Goal: Information Seeking & Learning: Check status

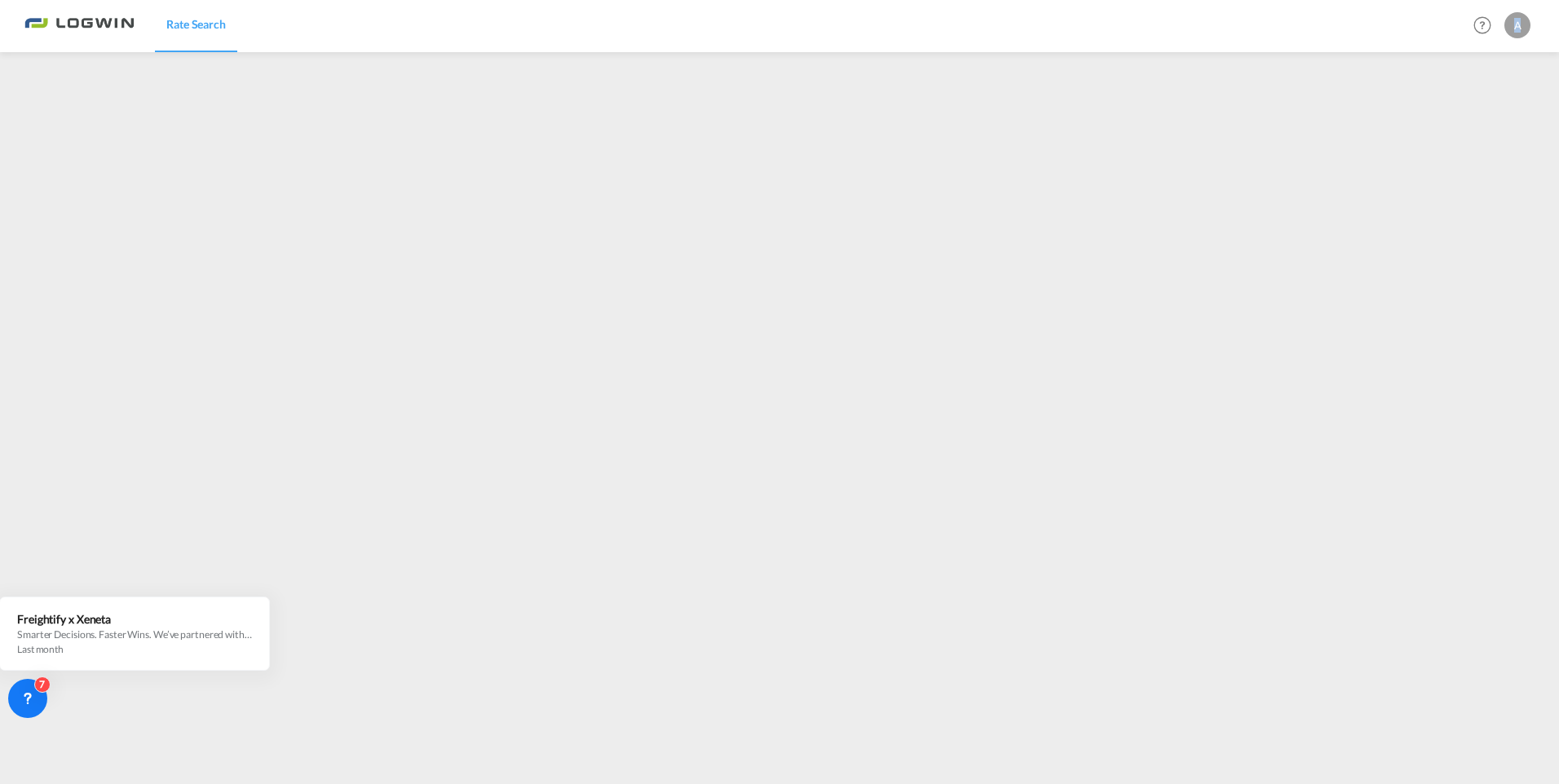
click at [1517, 31] on div "A" at bounding box center [1517, 26] width 26 height 26
drag, startPoint x: 1517, startPoint y: 31, endPoint x: 1479, endPoint y: 132, distance: 107.9
click at [1479, 132] on button "Logout" at bounding box center [1498, 124] width 106 height 33
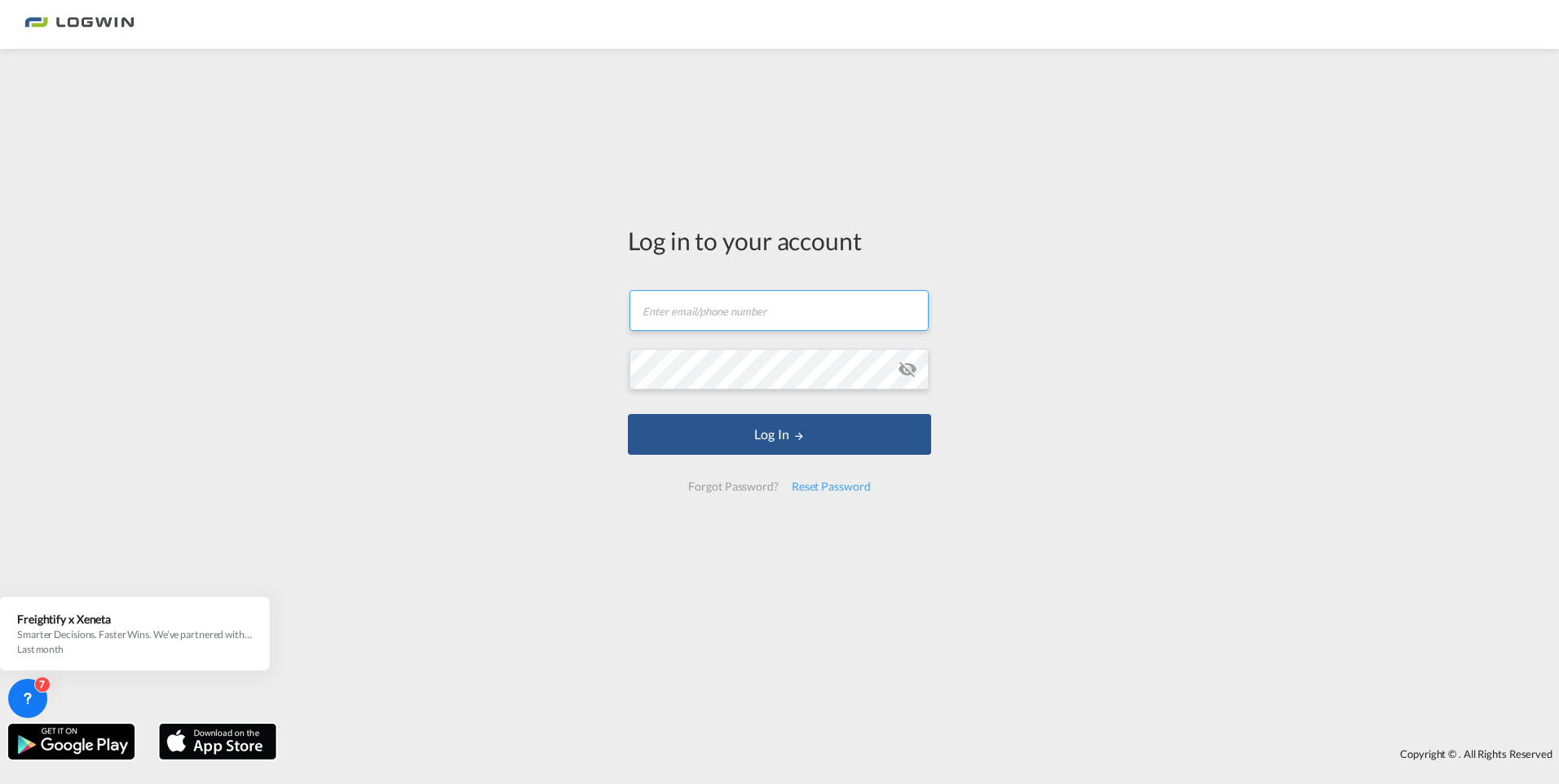
type input "[EMAIL_ADDRESS][PERSON_NAME][DOMAIN_NAME]"
